Goal: Information Seeking & Learning: Learn about a topic

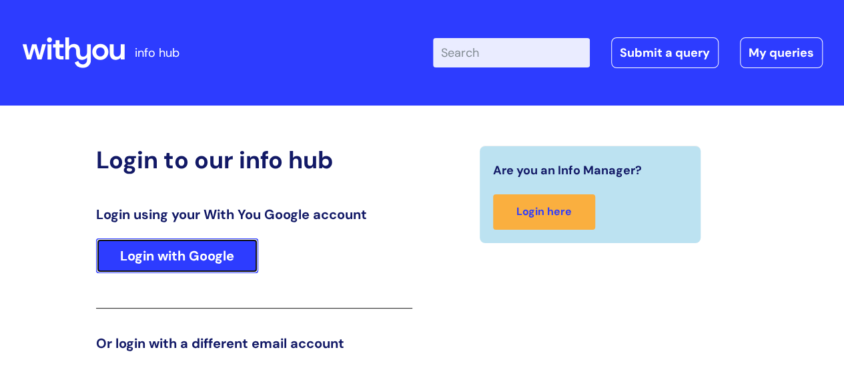
click at [218, 250] on link "Login with Google" at bounding box center [177, 255] width 162 height 35
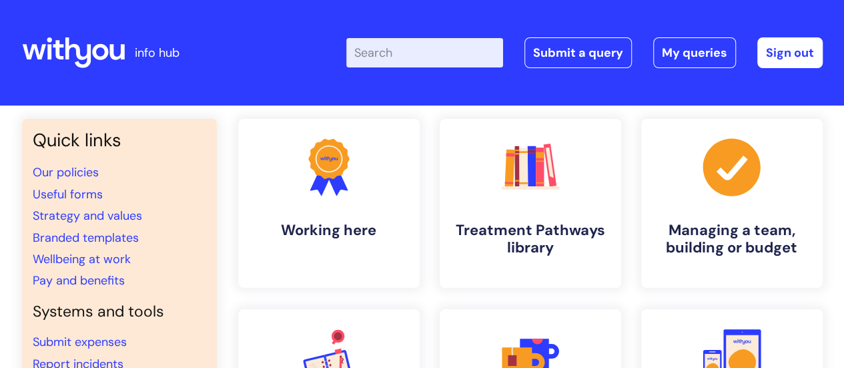
click at [483, 41] on input "Enter your search term here..." at bounding box center [424, 52] width 157 height 29
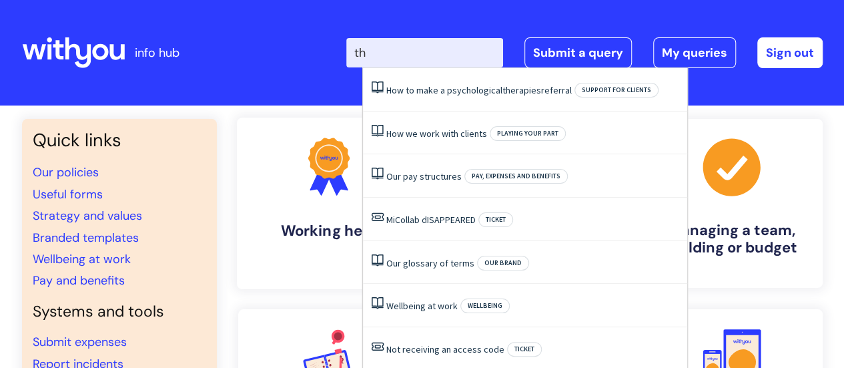
type input "t"
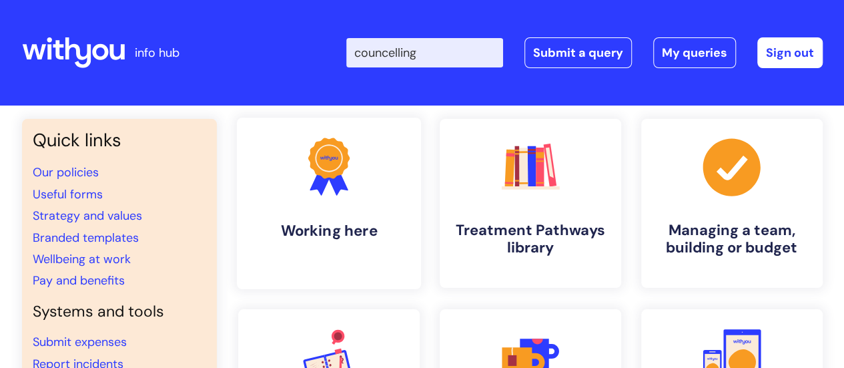
type input "councelling"
click button "Search" at bounding box center [0, 0] width 0 height 0
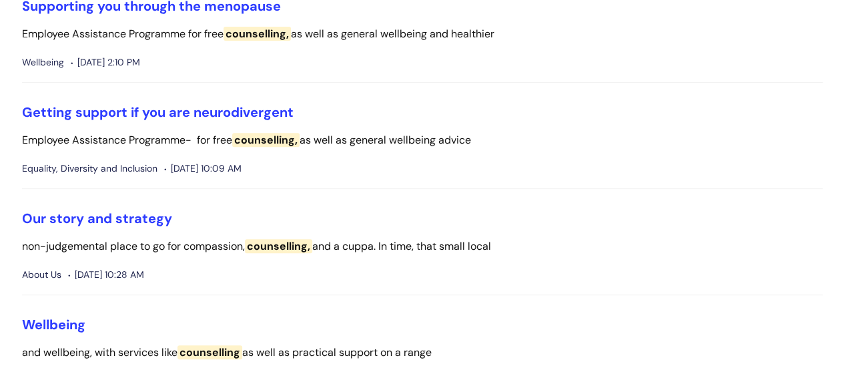
scroll to position [267, 0]
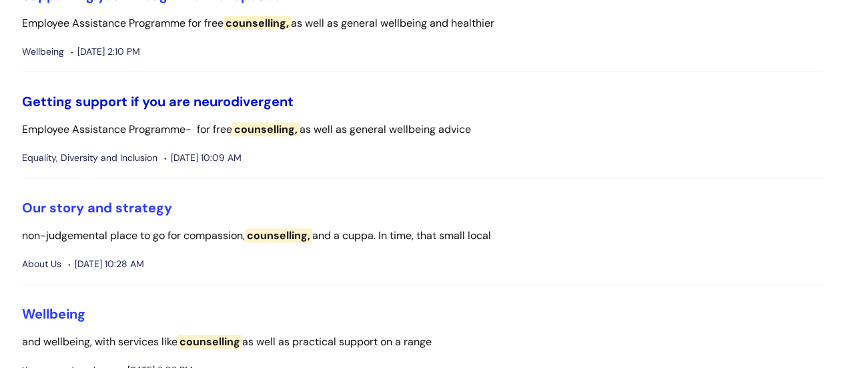
click at [258, 96] on link "Getting support if you are neurodivergent" at bounding box center [158, 101] width 272 height 17
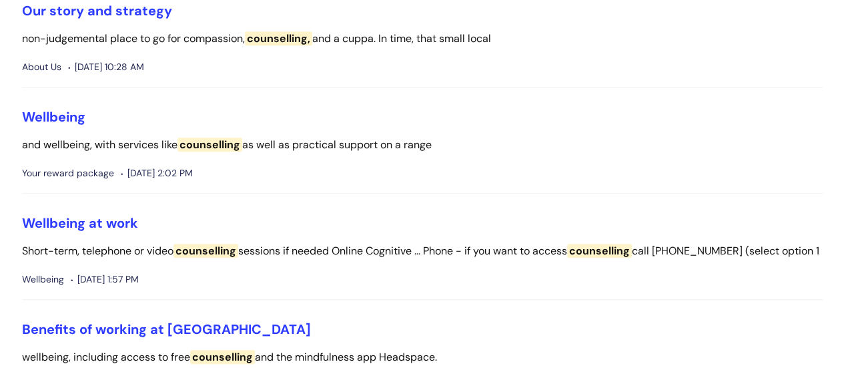
scroll to position [467, 0]
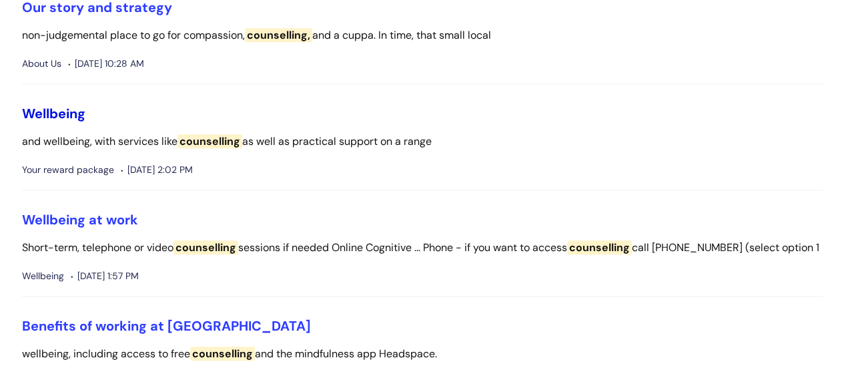
click at [67, 114] on link "Wellbeing" at bounding box center [53, 113] width 63 height 17
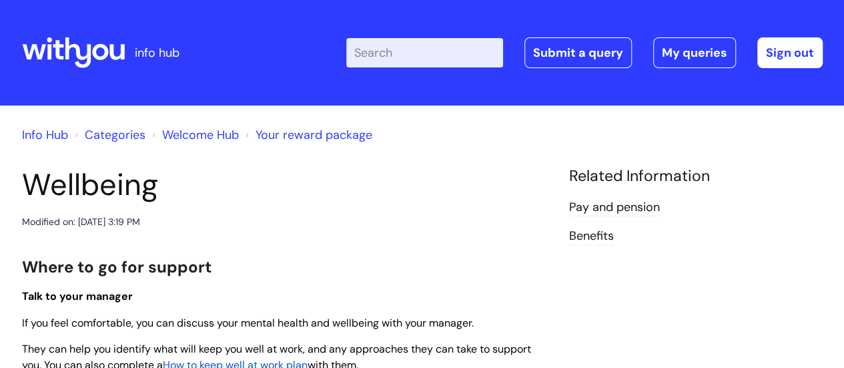
drag, startPoint x: 81, startPoint y: 1, endPoint x: 424, endPoint y: 57, distance: 347.5
click at [424, 57] on input "Enter your search term here..." at bounding box center [424, 52] width 157 height 29
click at [424, 54] on input "Enter your search term here..." at bounding box center [424, 52] width 157 height 29
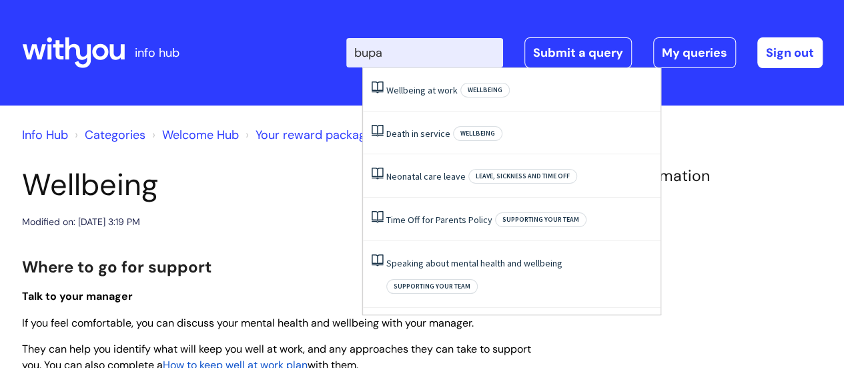
type input "bupa"
click button "Search" at bounding box center [0, 0] width 0 height 0
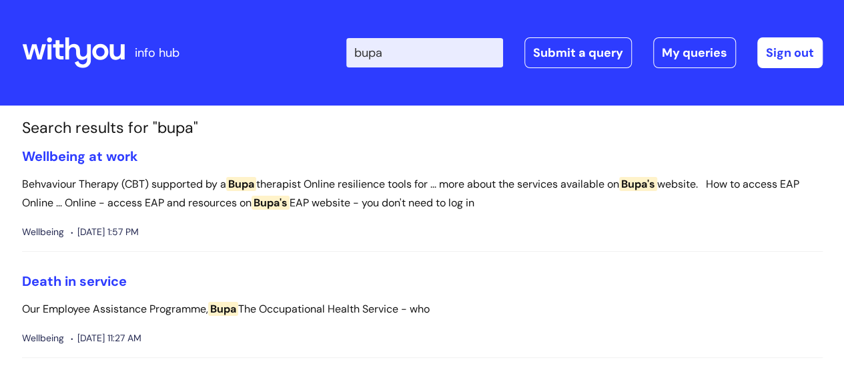
click at [469, 56] on input "bupa" at bounding box center [424, 52] width 157 height 29
type input "b"
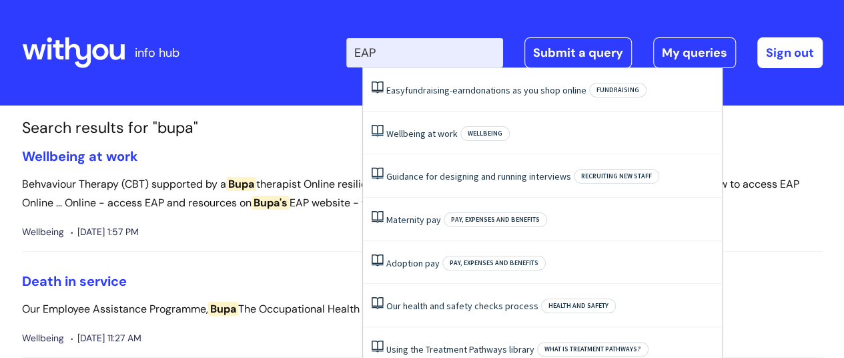
type input "EAP"
click button "Search" at bounding box center [0, 0] width 0 height 0
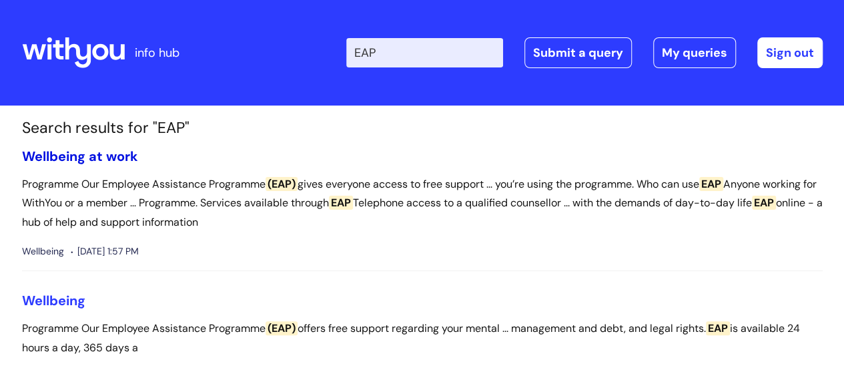
click at [112, 152] on link "Wellbeing at work" at bounding box center [80, 155] width 116 height 17
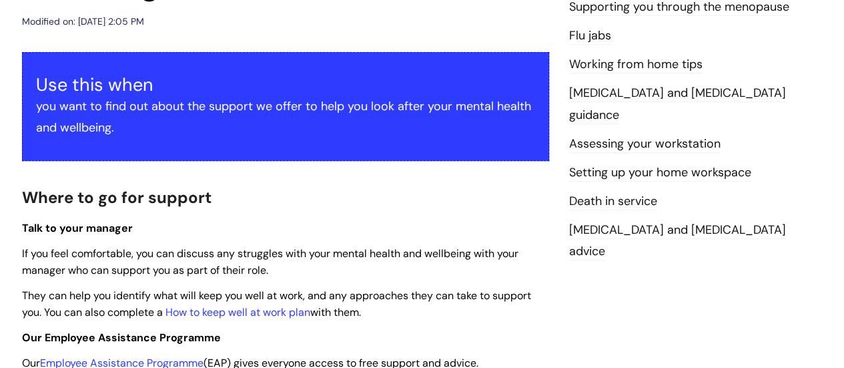
scroll to position [267, 0]
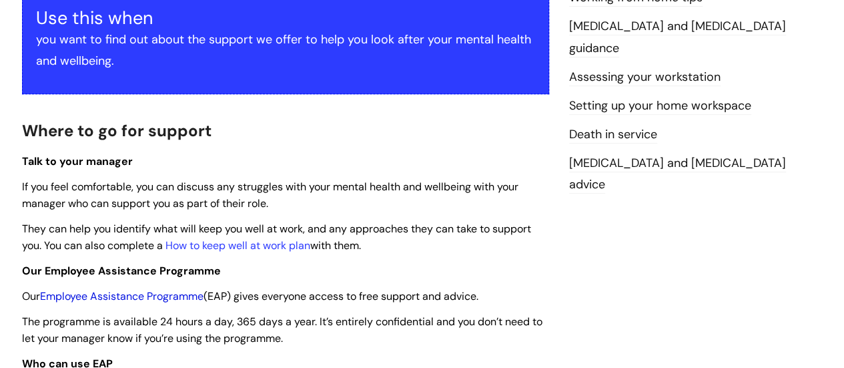
click at [190, 294] on link "Employee Assistance Programme" at bounding box center [121, 296] width 163 height 14
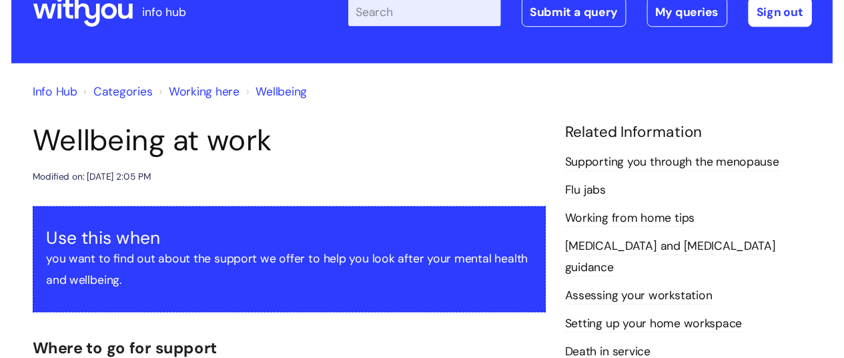
scroll to position [0, 0]
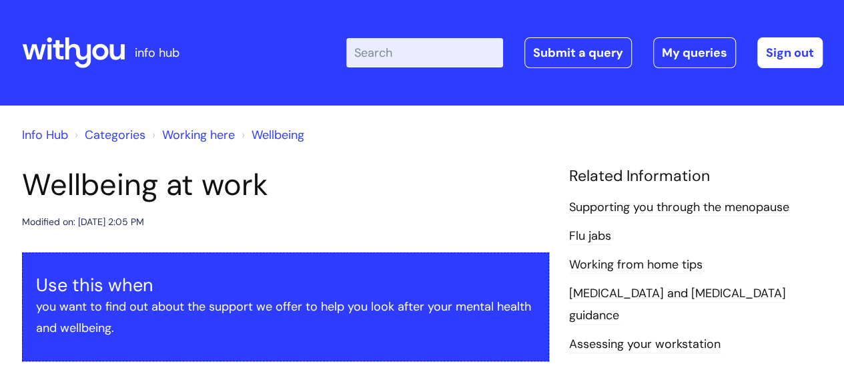
click at [470, 55] on input "Enter your search term here..." at bounding box center [424, 52] width 157 height 29
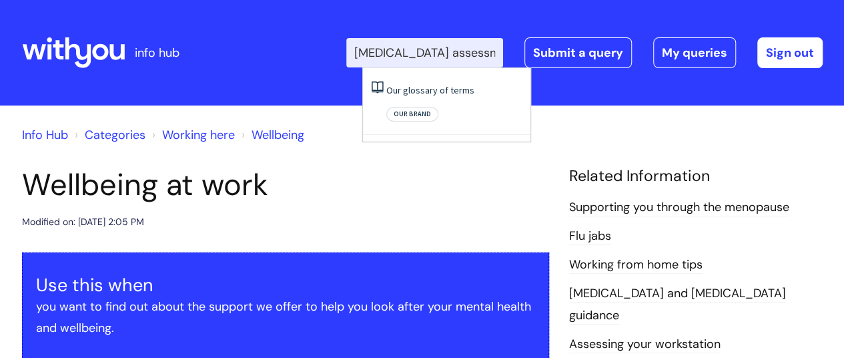
type input "adhd assessment"
click button "Search" at bounding box center [0, 0] width 0 height 0
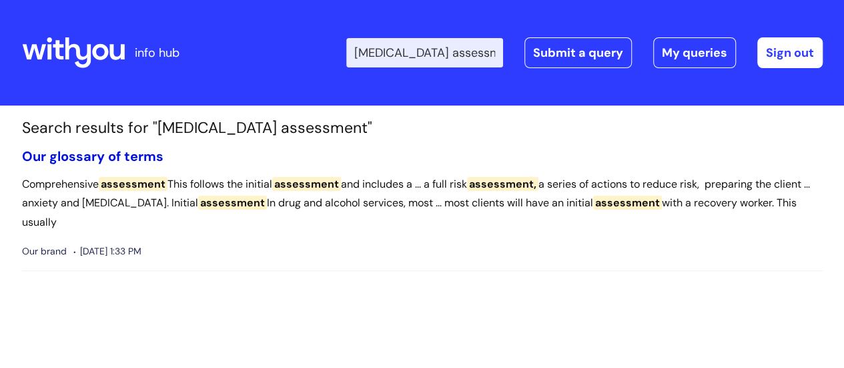
click at [137, 152] on link "Our glossary of terms" at bounding box center [92, 155] width 141 height 17
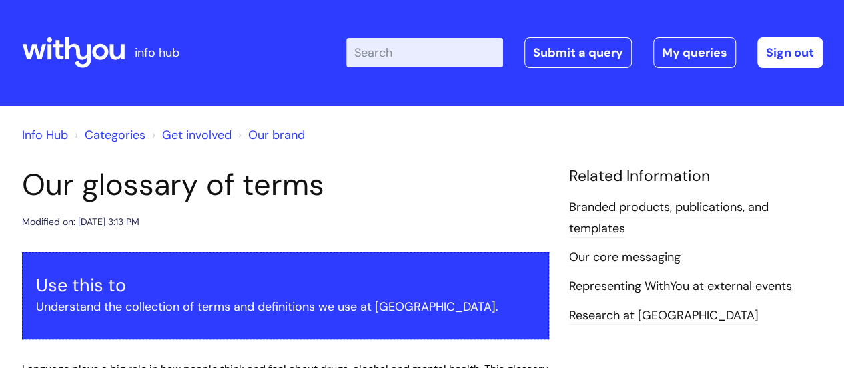
click at [440, 47] on input "Enter your search term here..." at bounding box center [424, 52] width 157 height 29
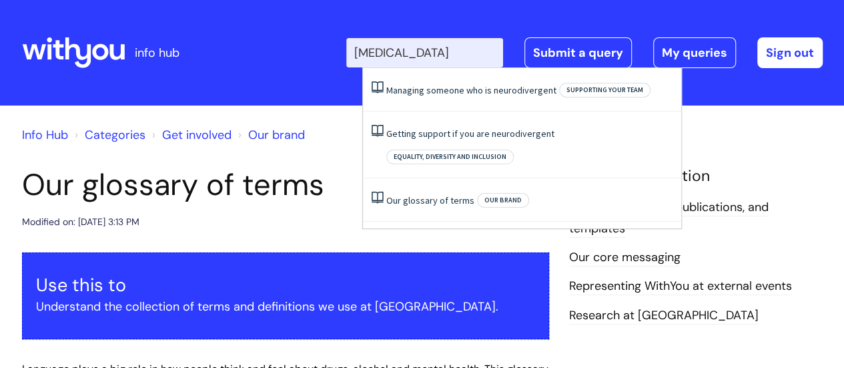
type input "[MEDICAL_DATA]"
click button "Search" at bounding box center [0, 0] width 0 height 0
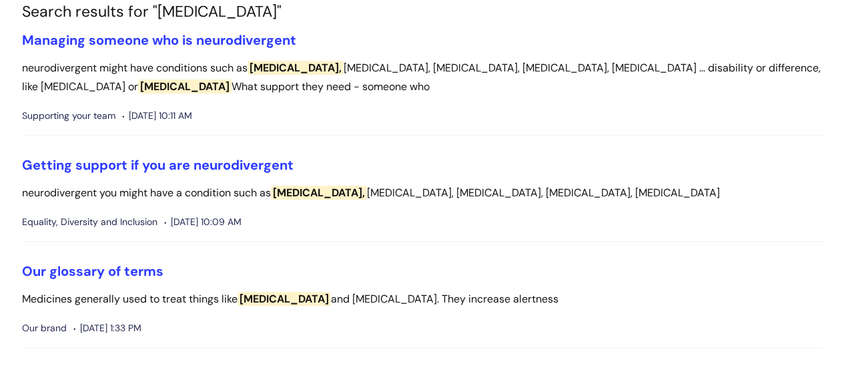
scroll to position [133, 0]
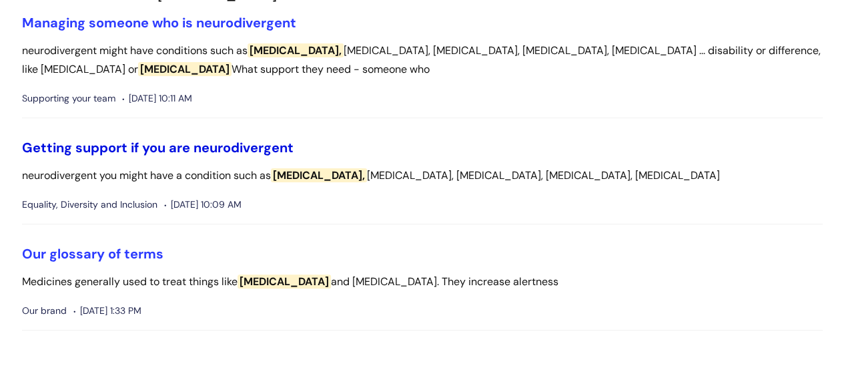
click at [208, 154] on link "Getting support if you are neurodivergent" at bounding box center [158, 147] width 272 height 17
